Goal: Task Accomplishment & Management: Use online tool/utility

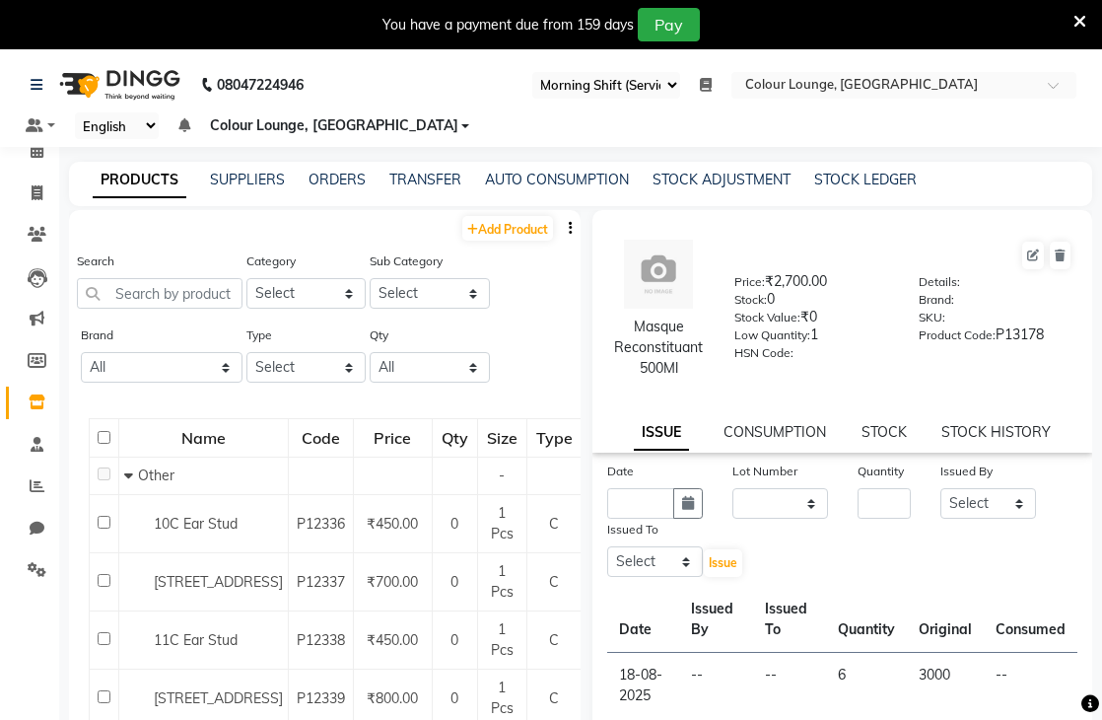
select select "83"
select select
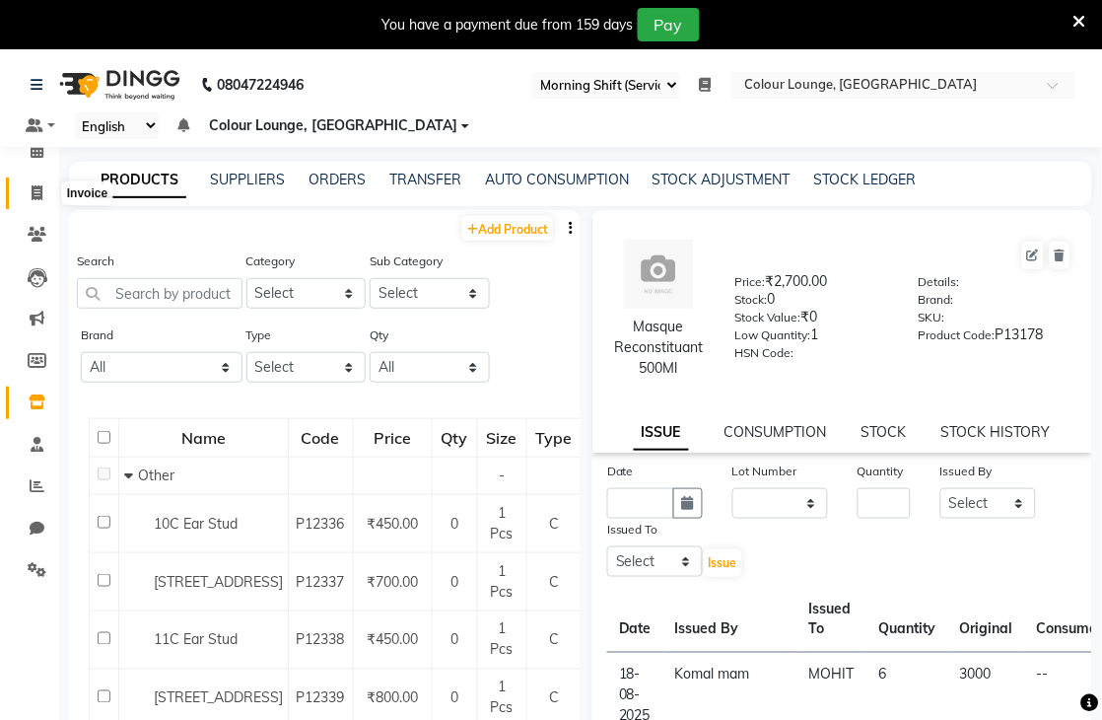
click at [26, 189] on span at bounding box center [37, 193] width 35 height 23
select select "service"
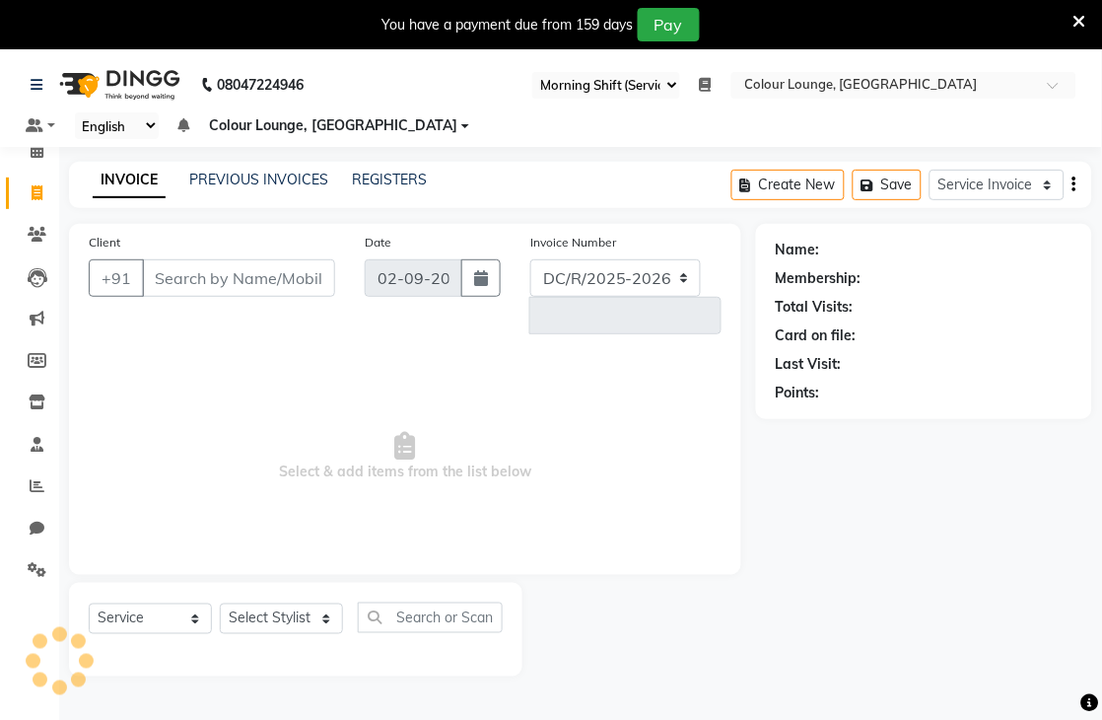
select select "8013"
type input "6549"
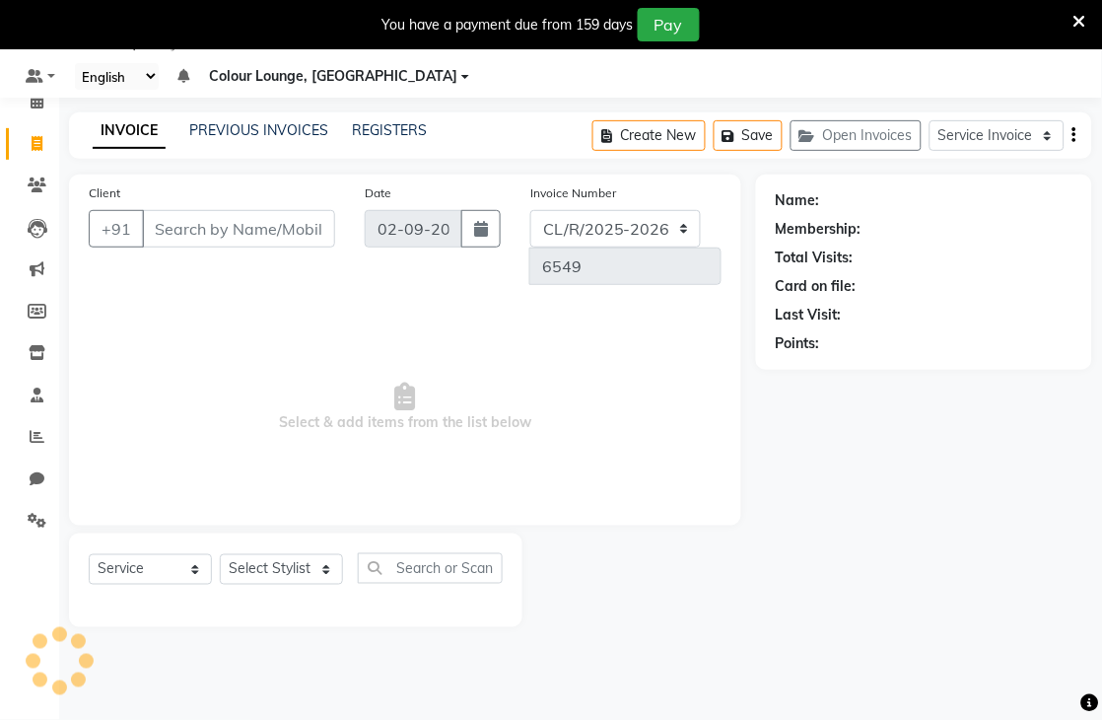
click at [310, 116] on div "INVOICE PREVIOUS INVOICES REGISTERS Create New Save Open Invoices Service Invoi…" at bounding box center [580, 135] width 1023 height 46
click at [298, 140] on div "PREVIOUS INVOICES" at bounding box center [258, 130] width 139 height 21
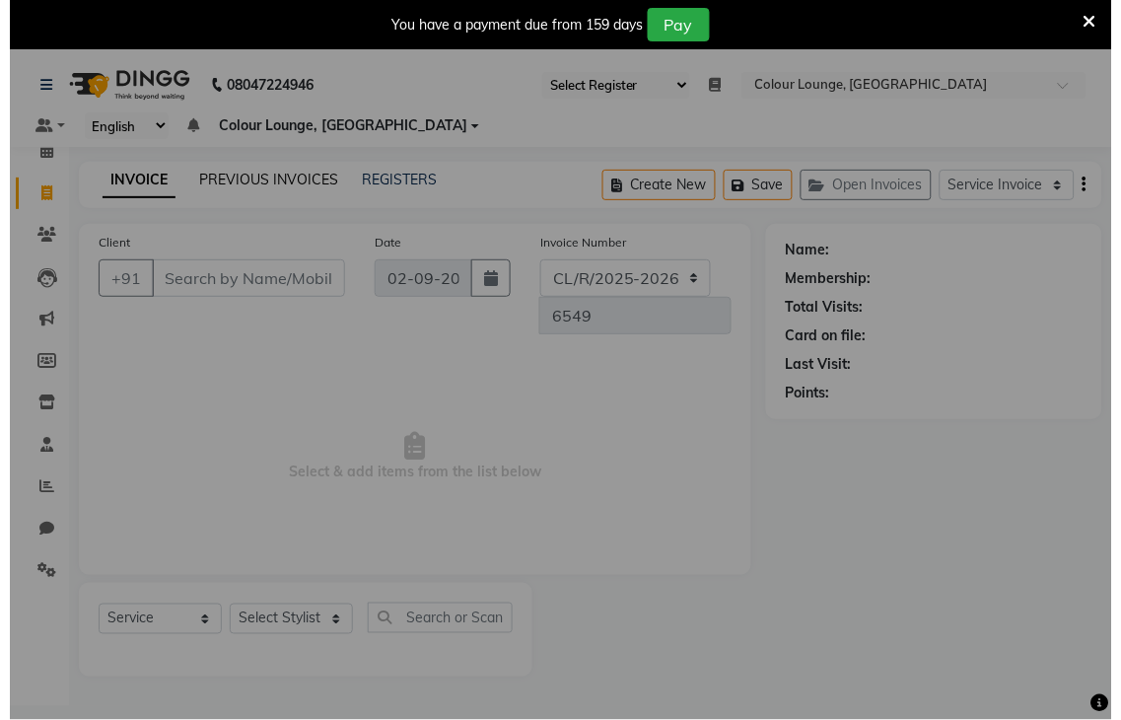
scroll to position [0, 0]
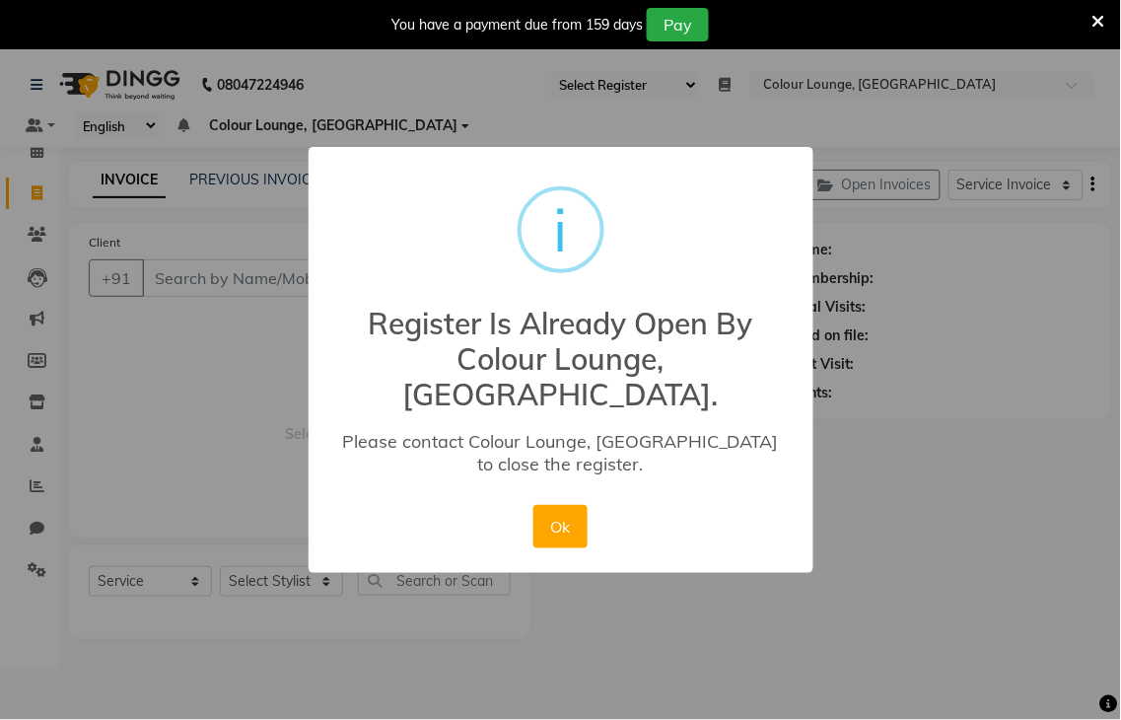
click at [907, 627] on div "× i Register Is Already Open By Colour Lounge, [GEOGRAPHIC_DATA]. Please contac…" at bounding box center [560, 360] width 1121 height 720
